Goal: Navigation & Orientation: Find specific page/section

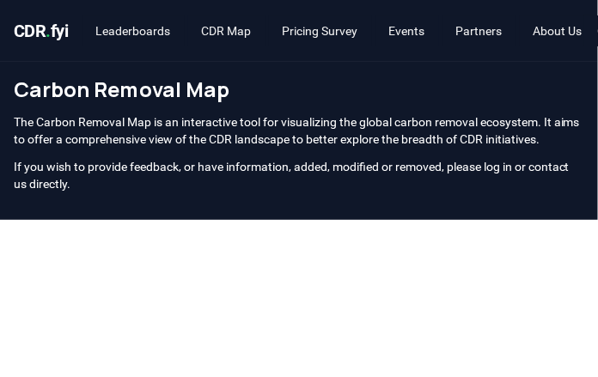
scroll to position [630, 0]
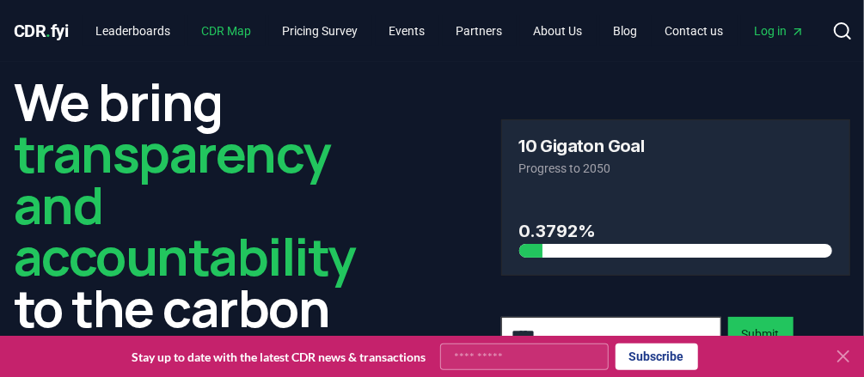
click at [238, 28] on link "CDR Map" at bounding box center [226, 30] width 77 height 31
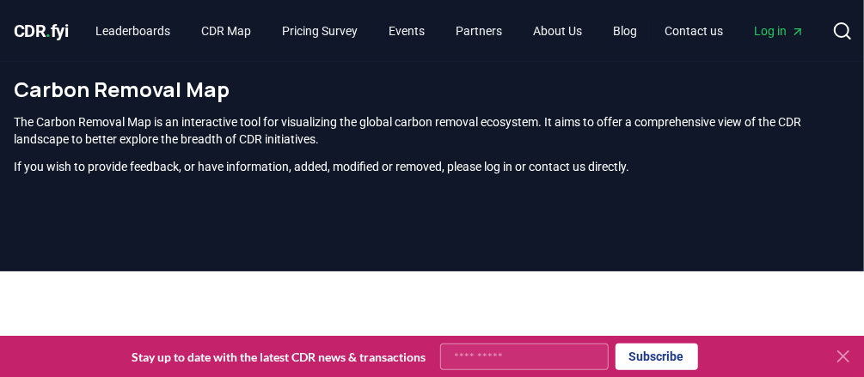
scroll to position [138, 0]
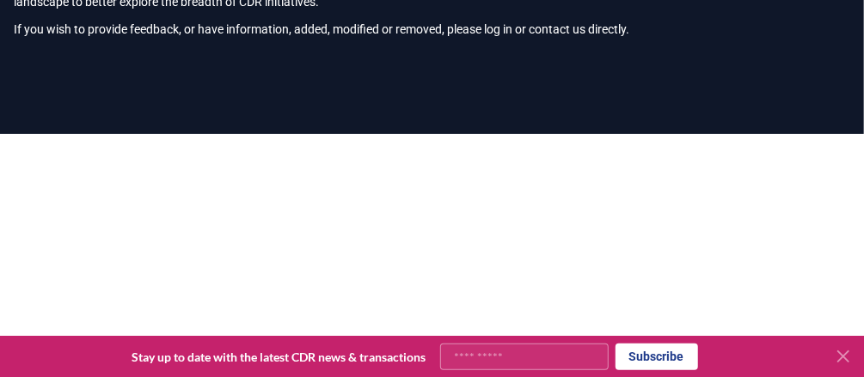
click at [842, 361] on icon at bounding box center [843, 357] width 21 height 21
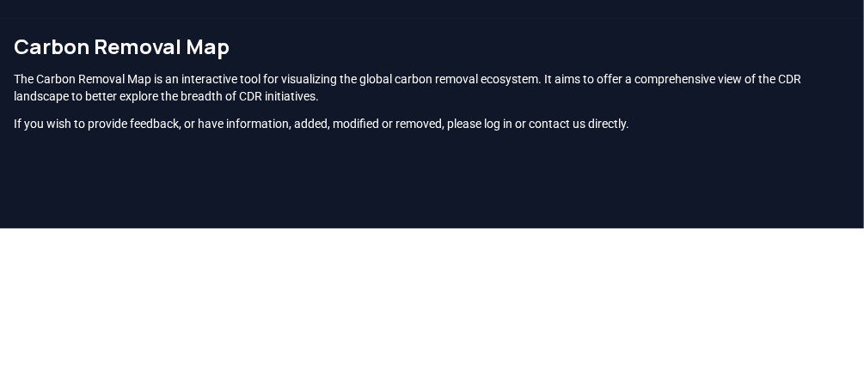
scroll to position [203, 0]
